Goal: Feedback & Contribution: Submit feedback/report problem

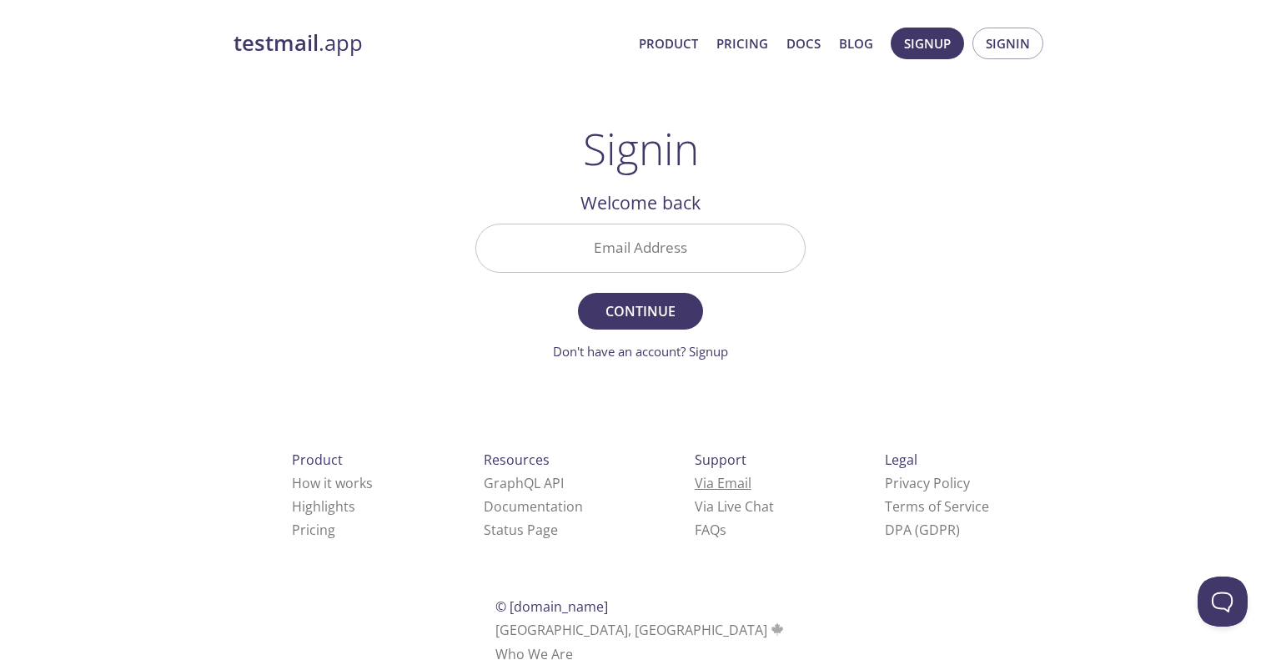
click at [695, 489] on link "Via Email" at bounding box center [723, 483] width 57 height 18
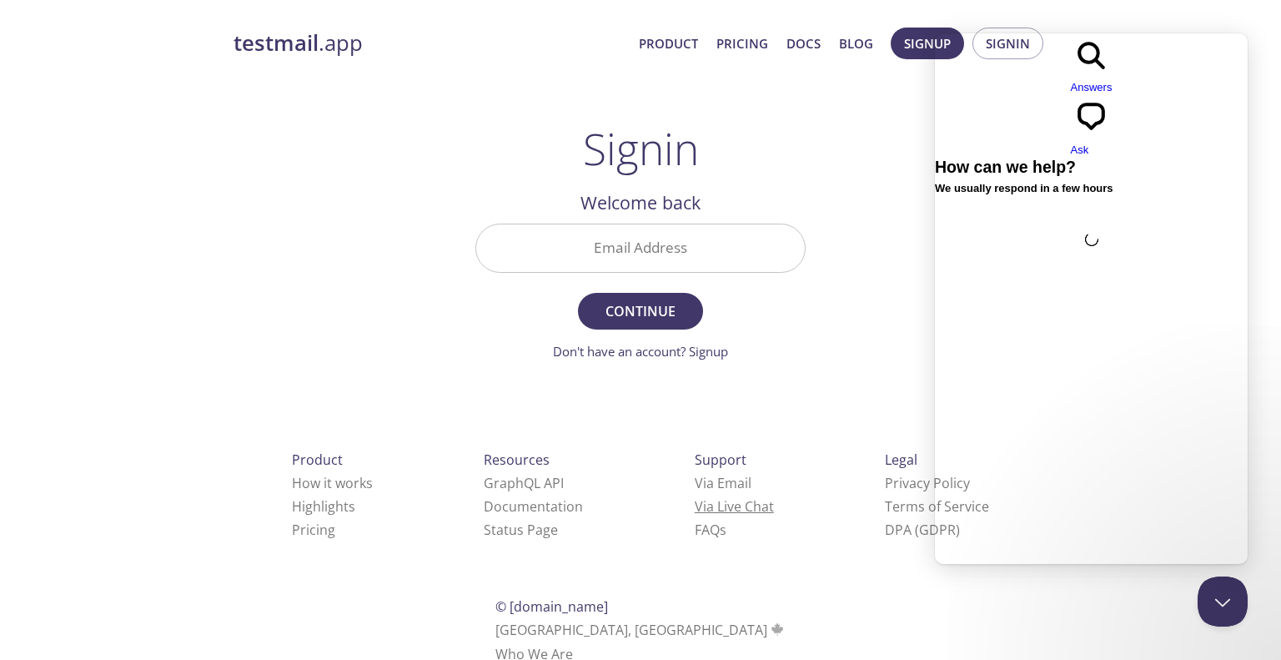
click at [695, 503] on link "Via Live Chat" at bounding box center [734, 506] width 79 height 18
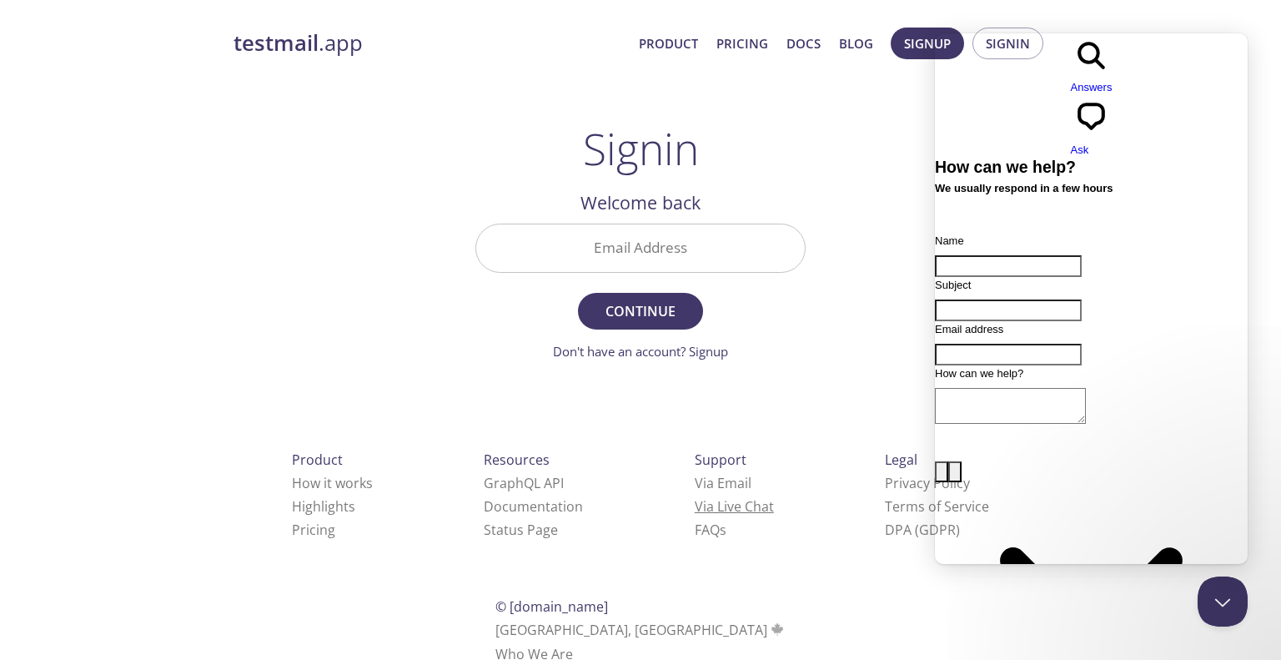
click at [695, 505] on link "Via Live Chat" at bounding box center [734, 506] width 79 height 18
click at [1019, 255] on input "Name" at bounding box center [1008, 266] width 147 height 22
type input "Naveena"
click at [988, 299] on input "Subject" at bounding box center [1008, 310] width 147 height 22
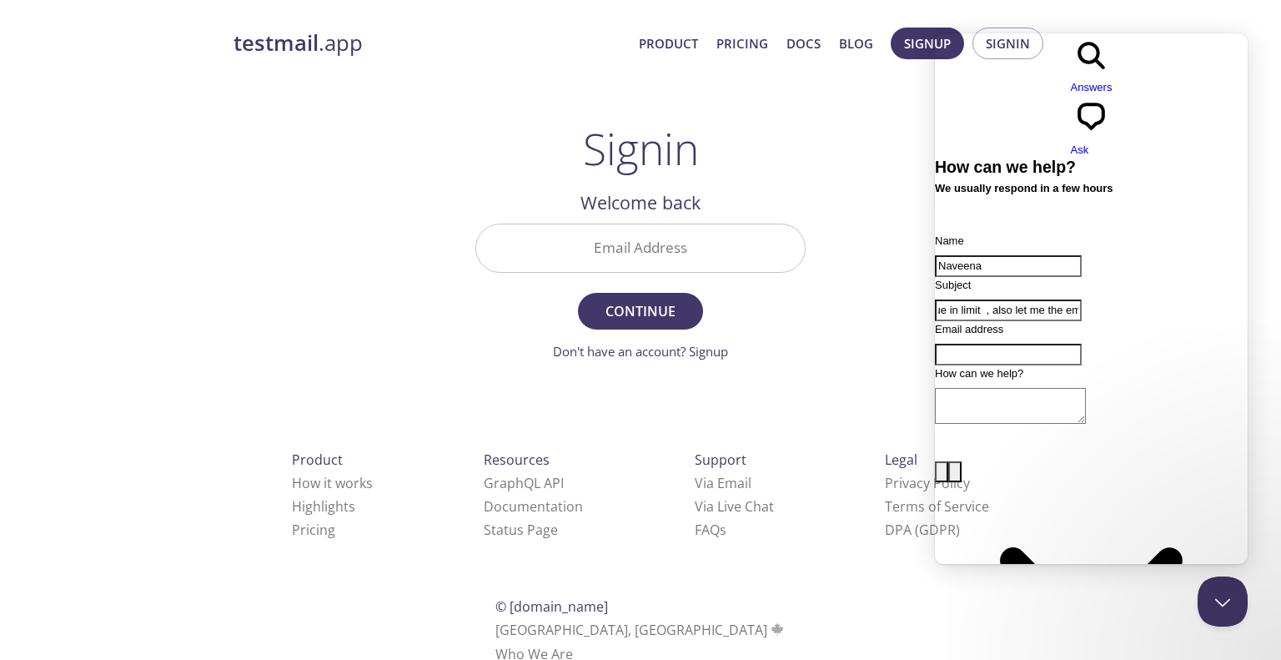
click at [1082, 299] on input "Why Test mail has not been sent [DATE], Any issue in limit , also let me the em…" at bounding box center [1008, 310] width 147 height 22
click at [1213, 321] on div "Contact form" at bounding box center [1091, 321] width 313 height 0
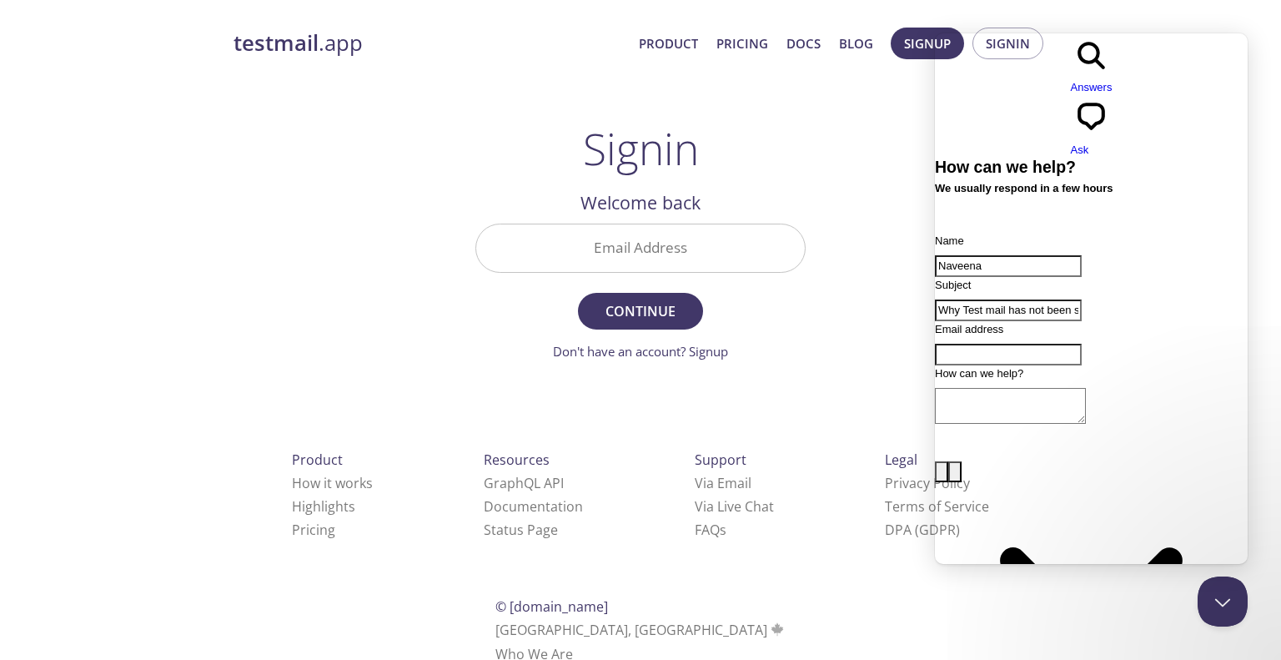
click at [1082, 299] on input "Why Test mail has not been sent [DATE], Any issue in limit , also let me the em…" at bounding box center [1008, 310] width 147 height 22
paste input "[EMAIL_ADDRESS][DOMAIN_NAME]"
type input "Why Test mail has not been sent [DATE], Any issue in limit , also let me the em…"
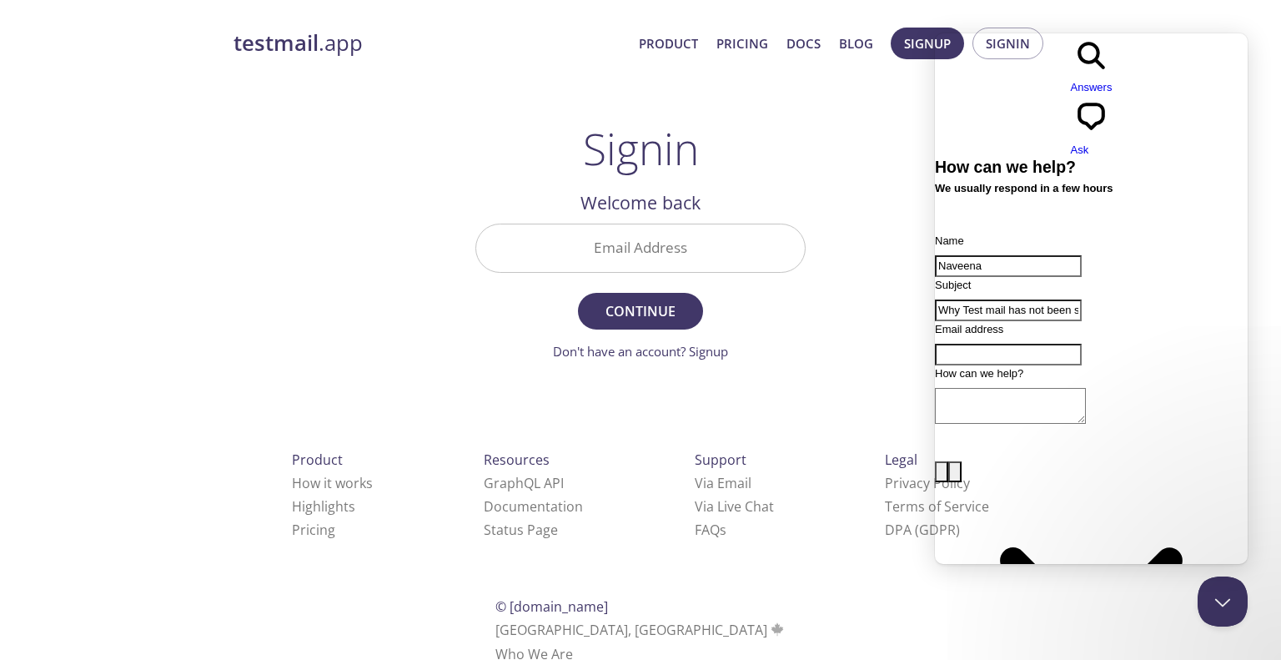
click at [1082, 344] on input "Email address" at bounding box center [1008, 355] width 147 height 22
type input "[EMAIL_ADDRESS][PERSON_NAME][DOMAIN_NAME]"
click at [1042, 389] on textarea "How can we help?" at bounding box center [1010, 406] width 151 height 36
click at [1031, 299] on input "Why Test mail has not been sent [DATE], Any issue in limit , also let me the em…" at bounding box center [1008, 310] width 147 height 22
paste textarea "Why Test mail has not been sent [DATE], Any issue in limit , also let me the em…"
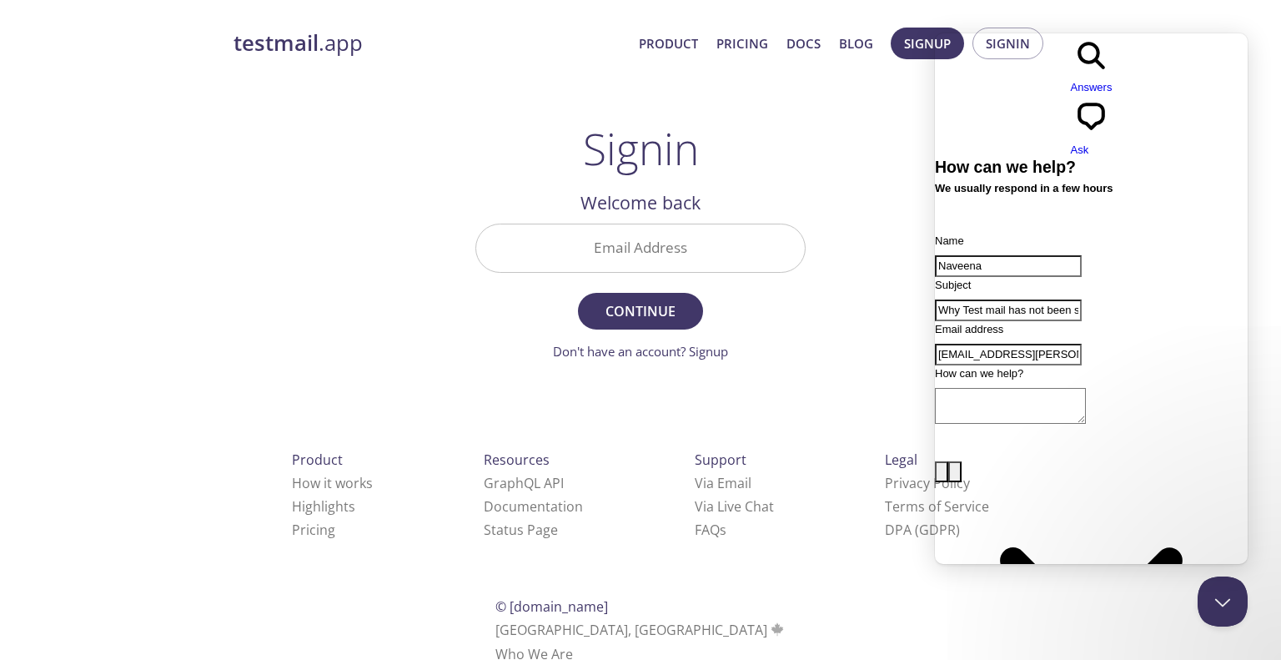
click at [980, 403] on textarea "How can we help?" at bounding box center [1010, 406] width 151 height 36
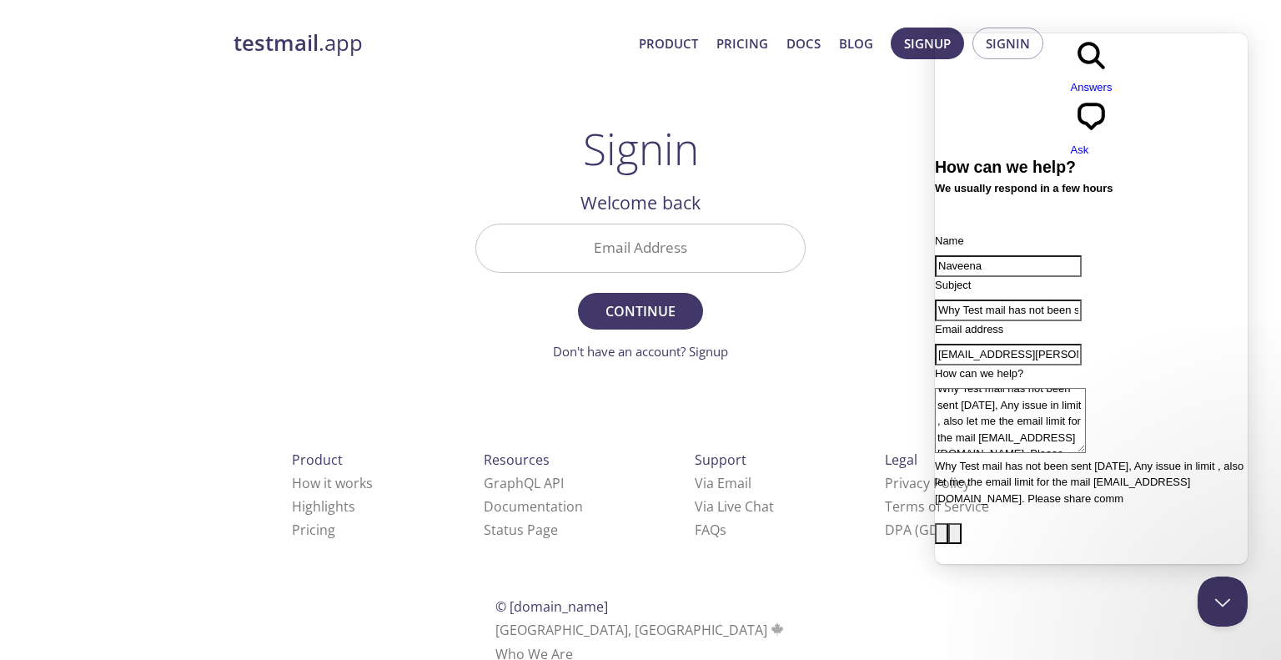
scroll to position [7, 0]
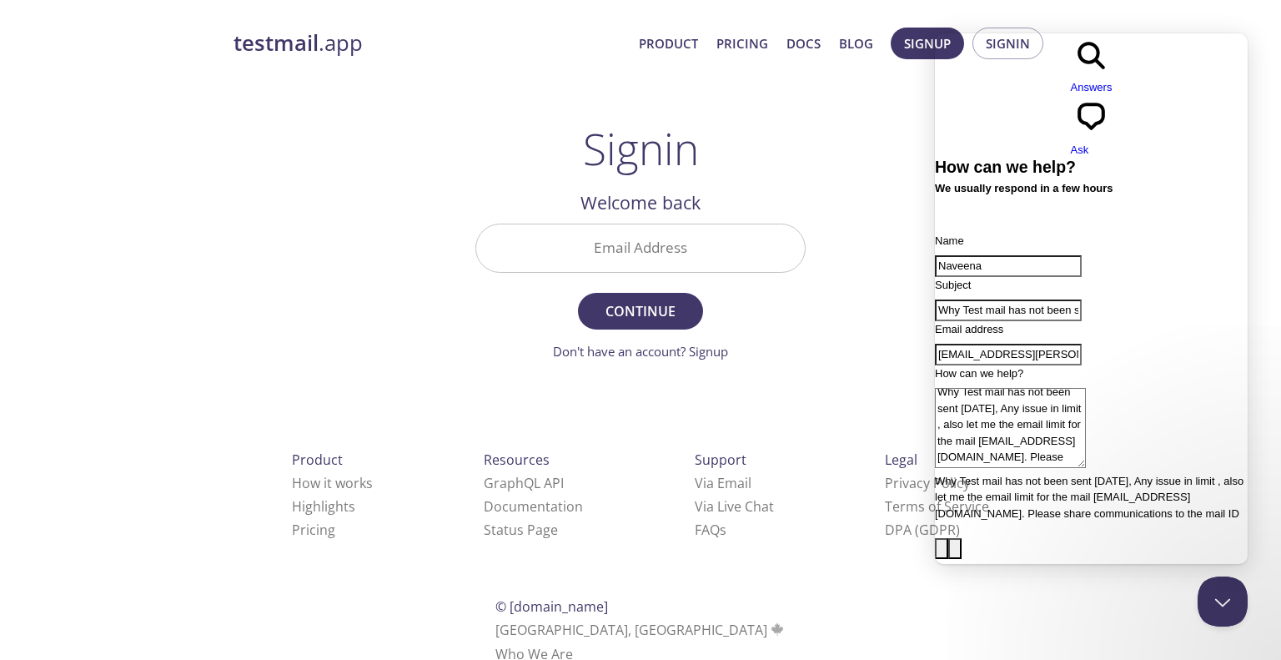
drag, startPoint x: 1167, startPoint y: 318, endPoint x: 674, endPoint y: 374, distance: 496.1
click at [935, 374] on html "search-medium Answers chat-square Ask How can we help? We usually respond in a …" at bounding box center [1091, 378] width 313 height 690
click at [1086, 433] on textarea "Why Test mail has not been sent [DATE], Any issue in limit , also let me the em…" at bounding box center [1010, 428] width 151 height 80
paste textarea "[EMAIL_ADDRESS][PERSON_NAME][DOMAIN_NAME]"
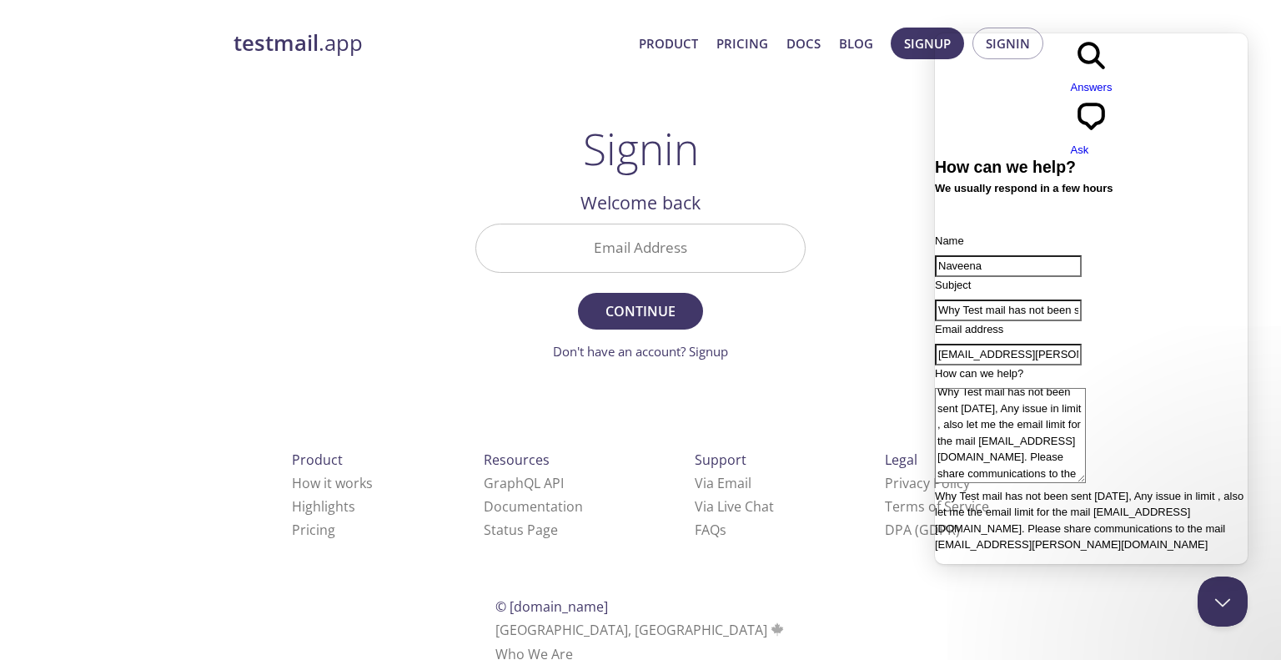
scroll to position [0, 378]
type textarea "Why Test mail has not been sent [DATE], Any issue in limit , also let me the em…"
drag, startPoint x: 1069, startPoint y: 263, endPoint x: 1280, endPoint y: 259, distance: 211.0
click at [1247, 259] on html "search-medium Answers chat-square Ask How can we help? We usually respond in a …" at bounding box center [1091, 378] width 313 height 690
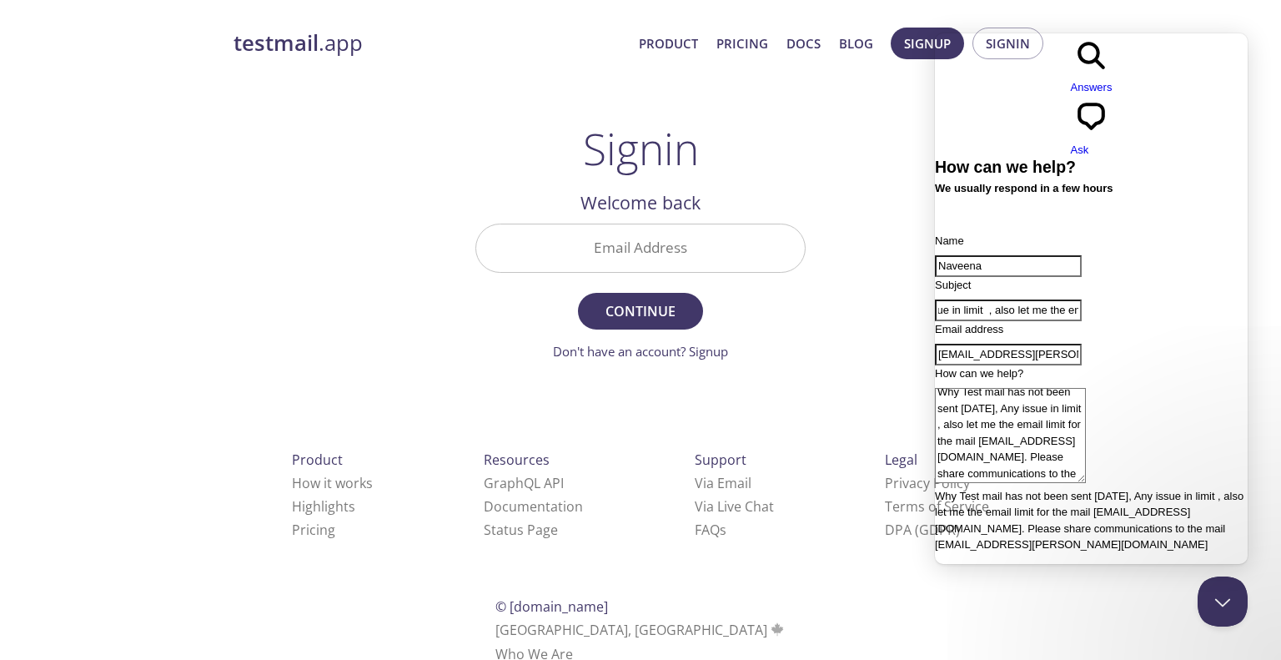
type input "Why Test mail has not been sent [DATE], Any issue in limit , also let me the em…"
click at [1082, 344] on input "[EMAIL_ADDRESS][PERSON_NAME][DOMAIN_NAME]" at bounding box center [1008, 355] width 147 height 22
paste input "[EMAIL_ADDRESS][DOMAIN_NAME]"
type input "[EMAIL_ADDRESS][DOMAIN_NAME]"
